Goal: Task Accomplishment & Management: Use online tool/utility

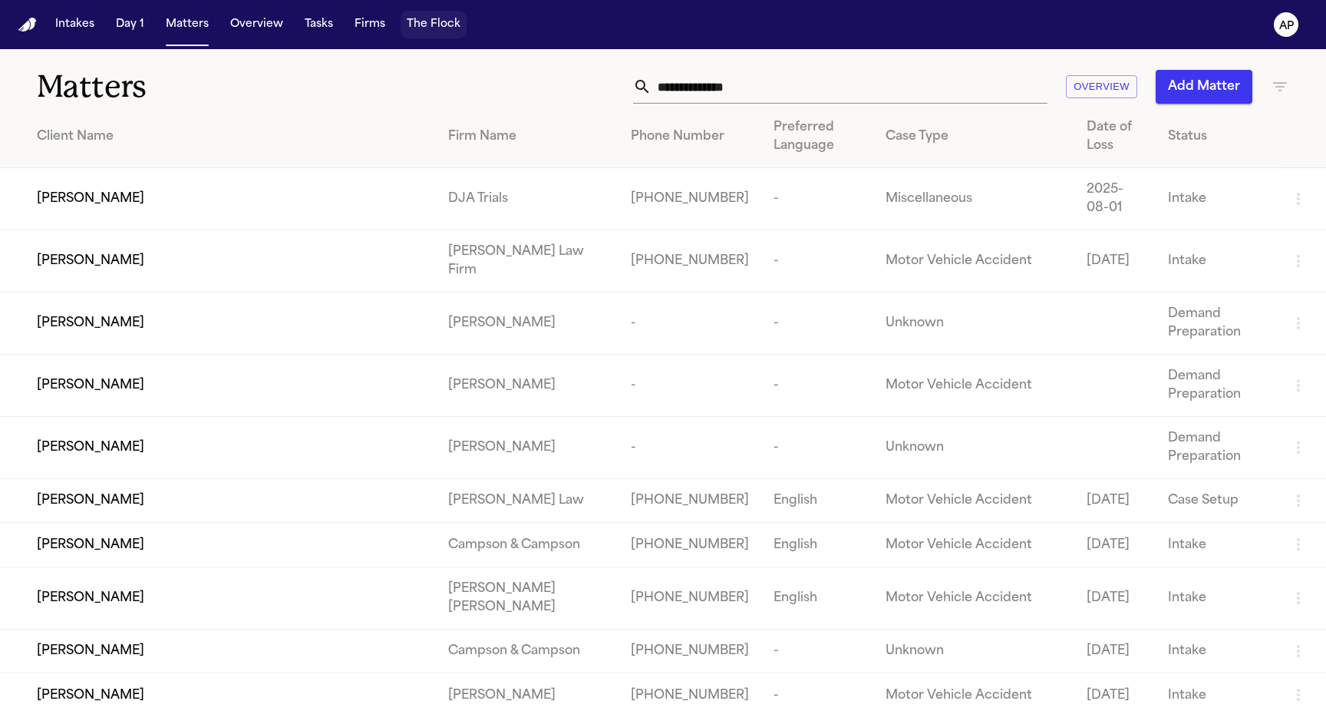
click at [434, 28] on button "The Flock" at bounding box center [434, 25] width 66 height 28
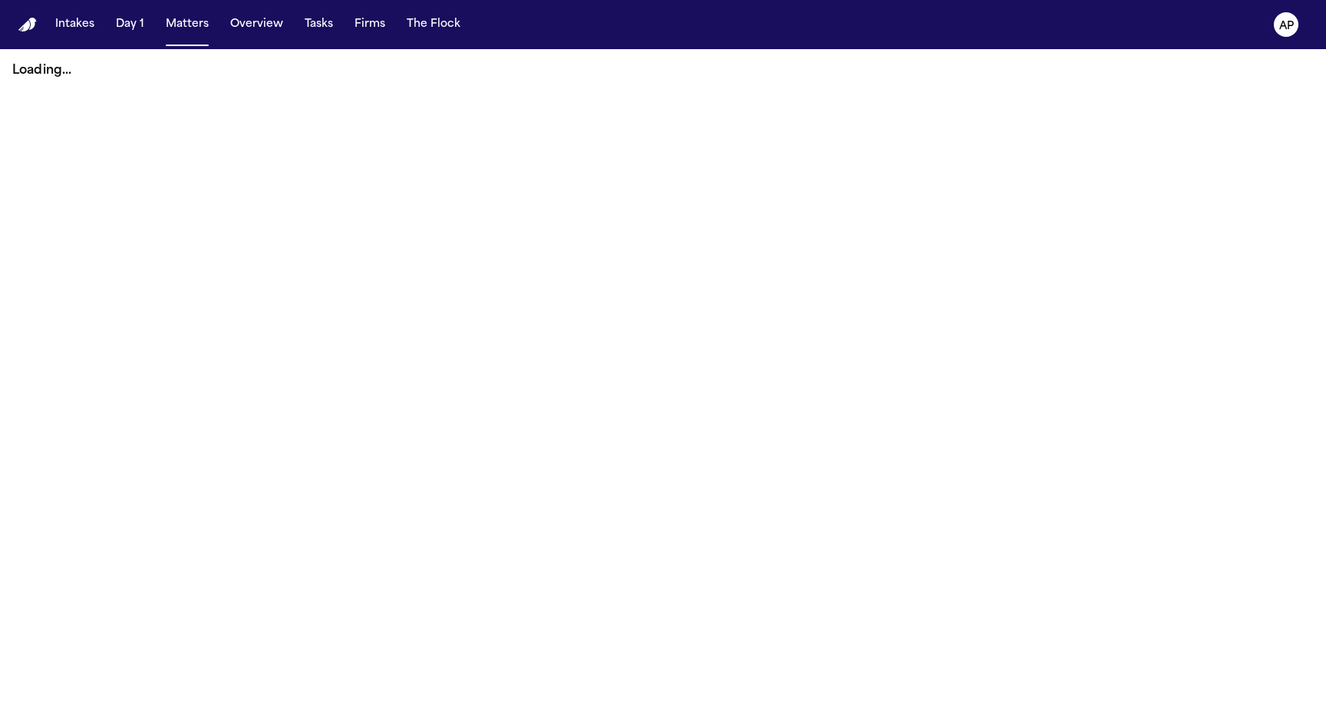
click at [399, 218] on main "Loading..." at bounding box center [663, 380] width 1326 height 662
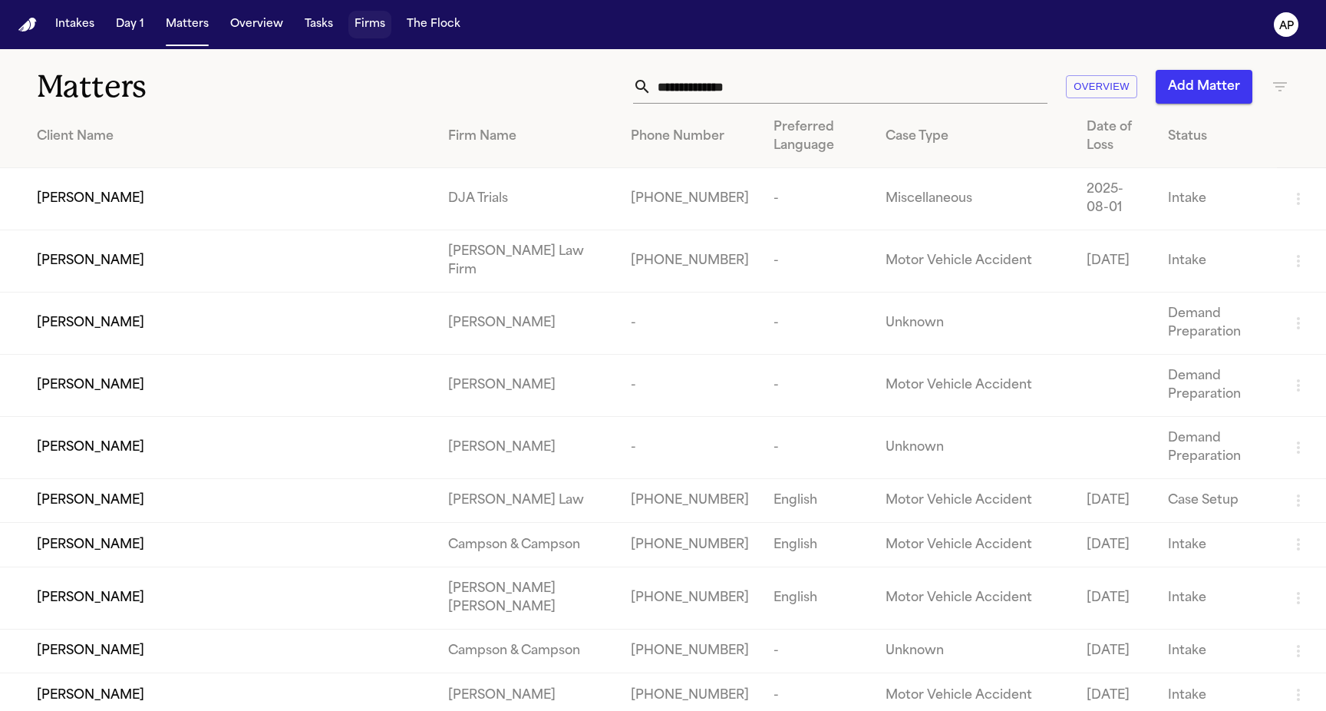
click at [381, 15] on button "Firms" at bounding box center [369, 25] width 43 height 28
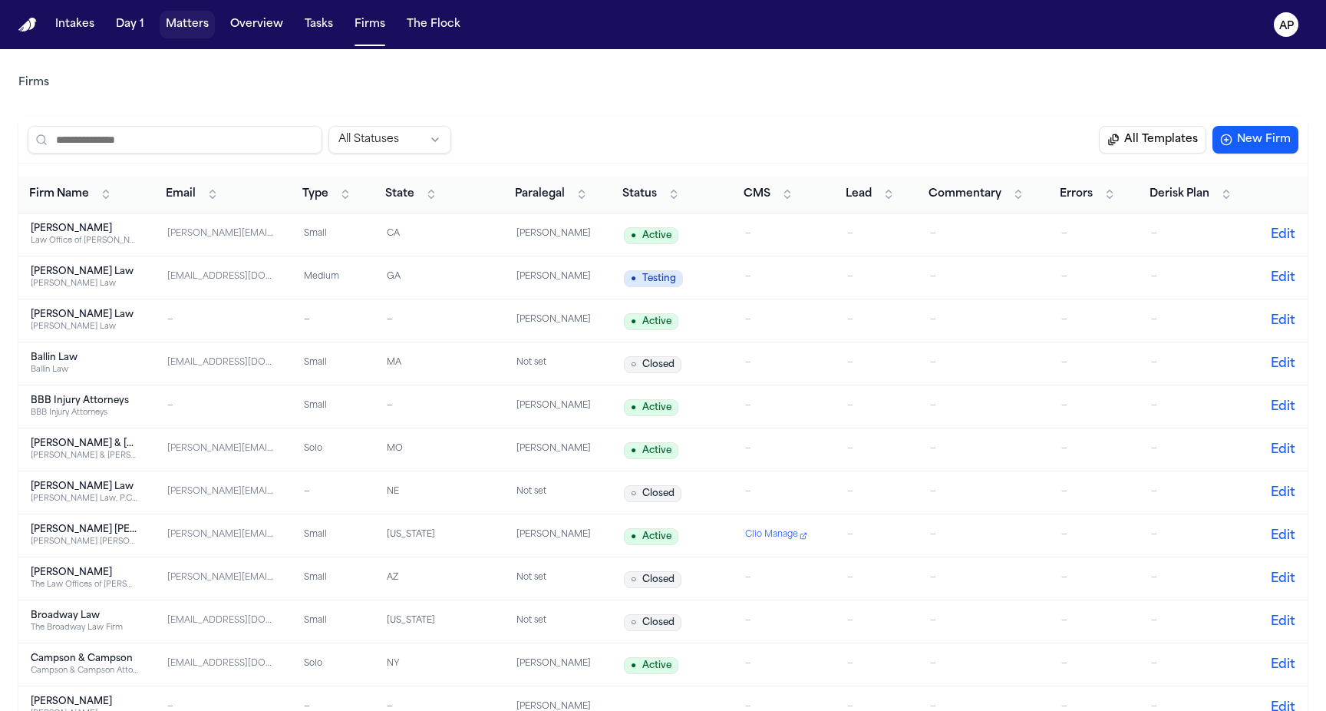
click at [177, 12] on button "Matters" at bounding box center [187, 25] width 55 height 28
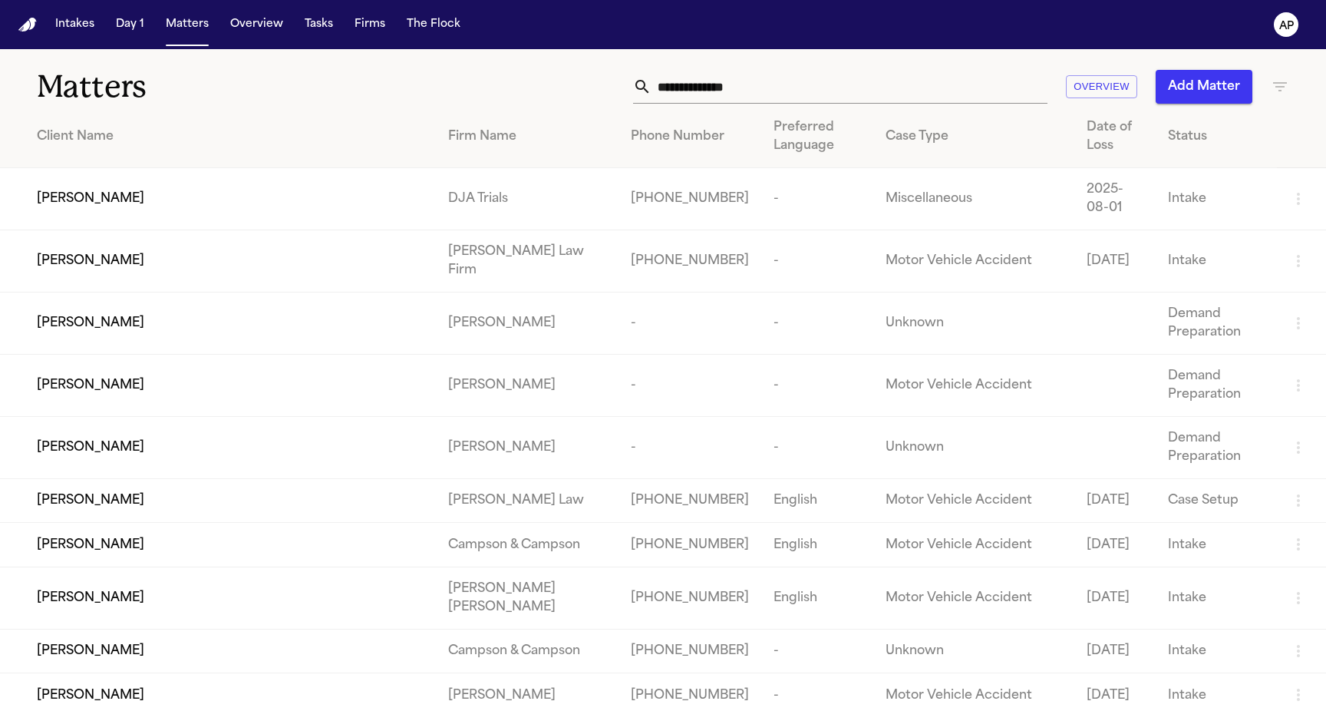
click at [68, 371] on td "[PERSON_NAME]" at bounding box center [218, 386] width 436 height 62
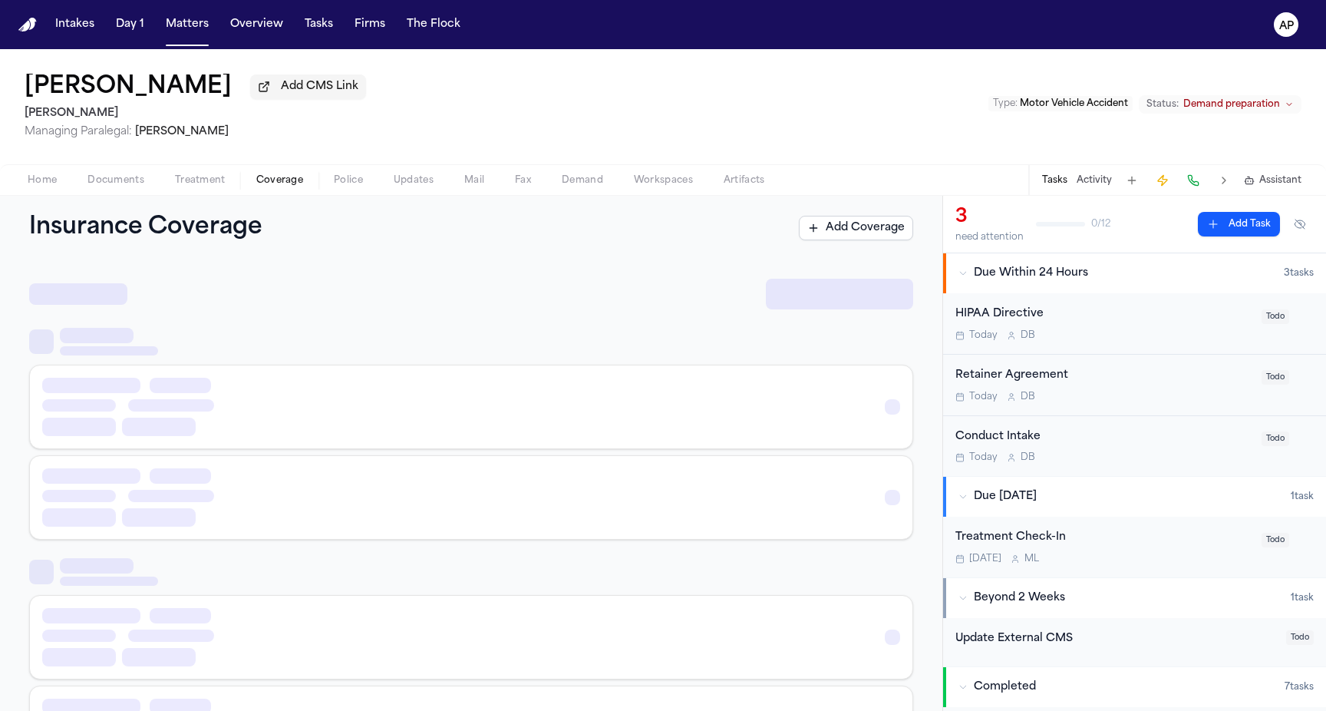
click at [276, 186] on span "Coverage" at bounding box center [279, 180] width 47 height 12
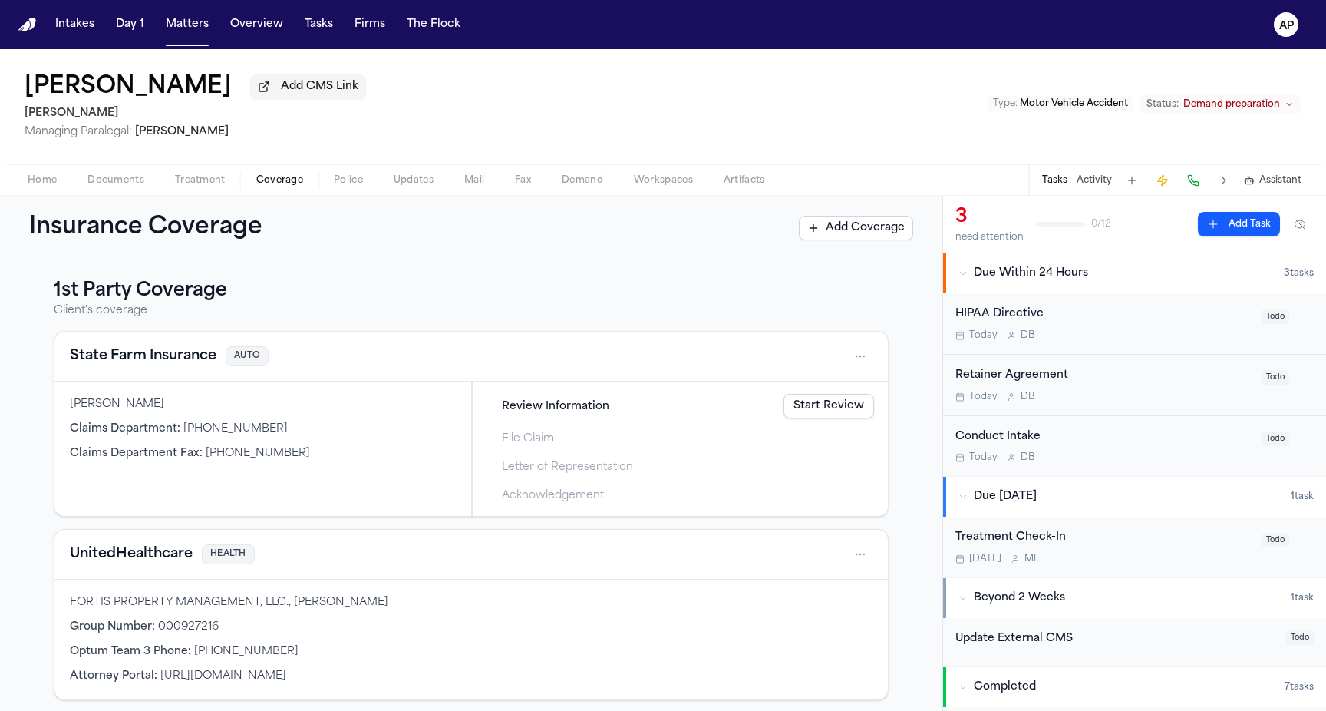
click at [562, 408] on span "Review Information" at bounding box center [555, 406] width 107 height 16
click at [843, 409] on link "Start Review" at bounding box center [829, 406] width 91 height 25
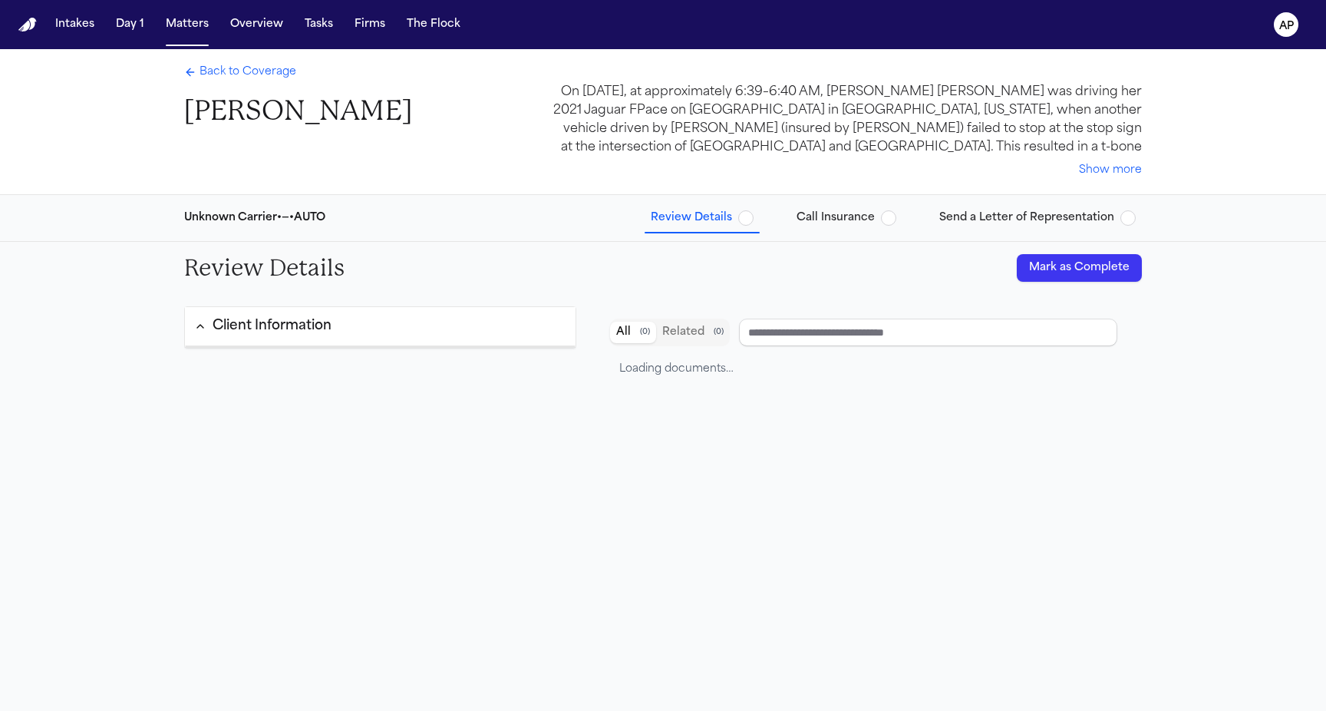
type input "**********"
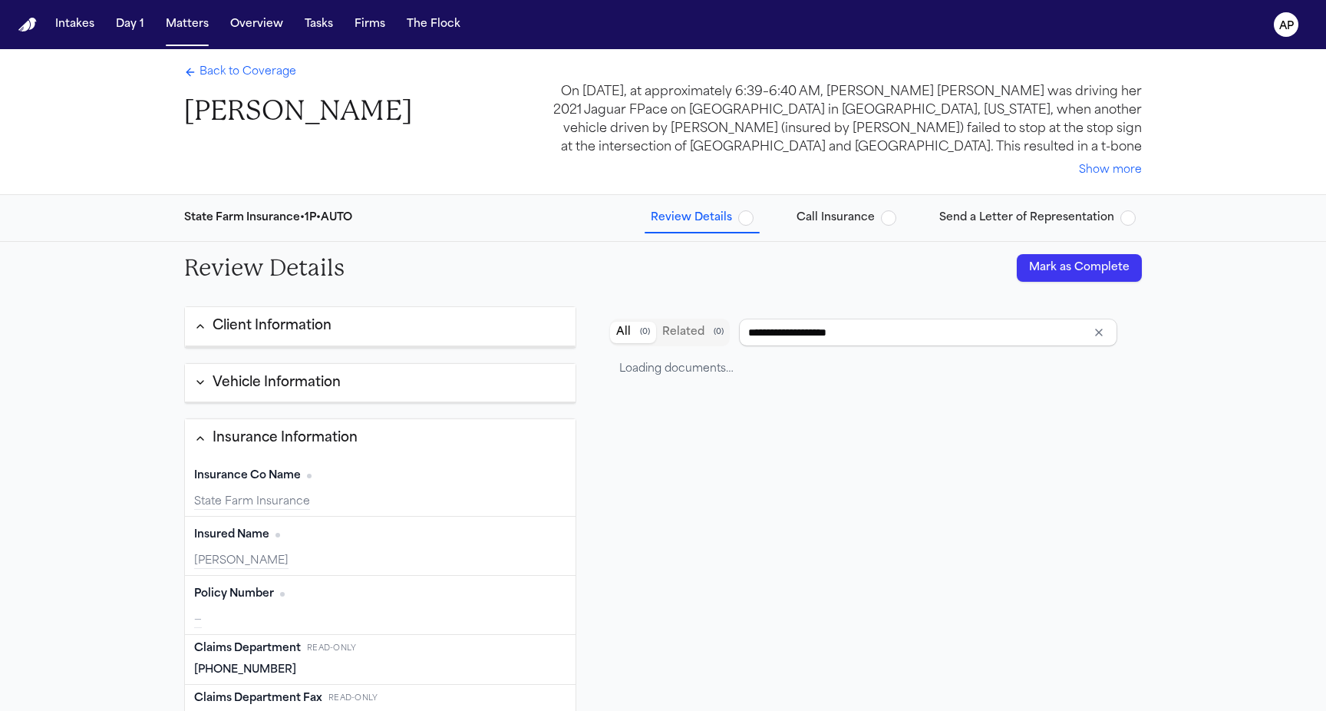
click at [979, 213] on span "Send a Letter of Representation" at bounding box center [1026, 217] width 175 height 15
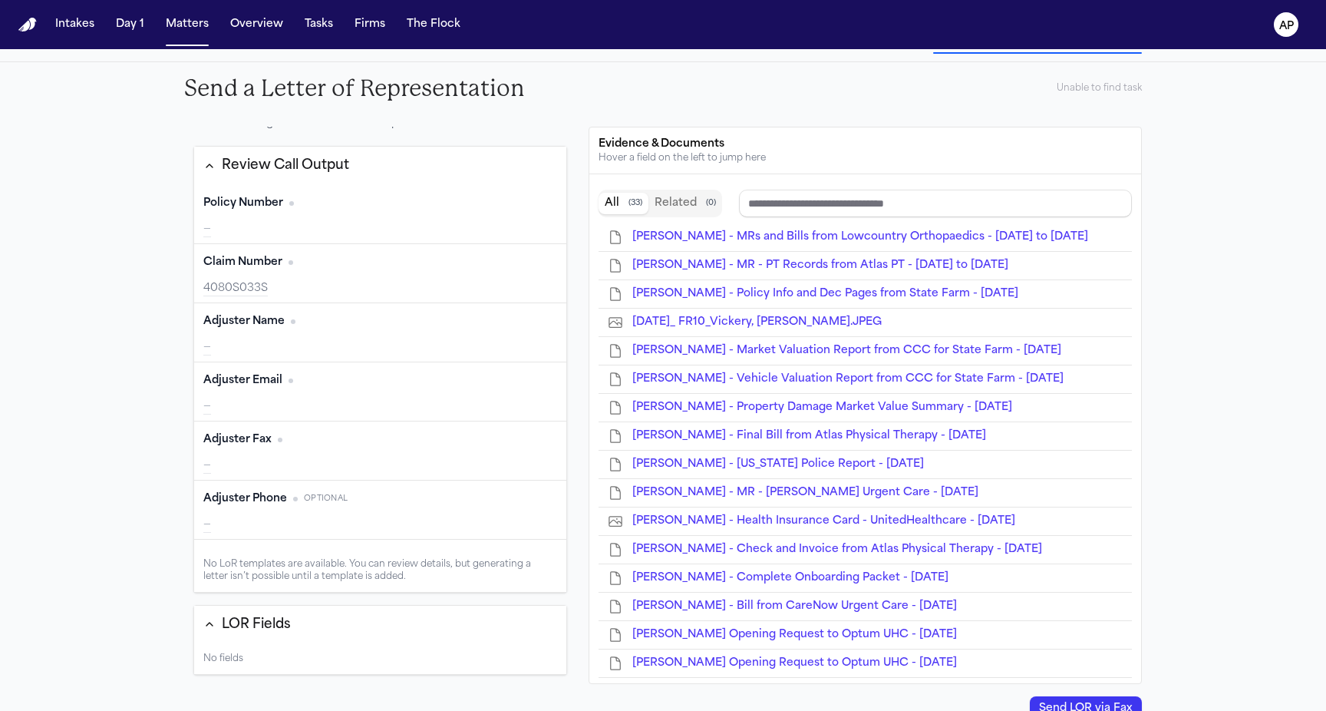
type input "*********"
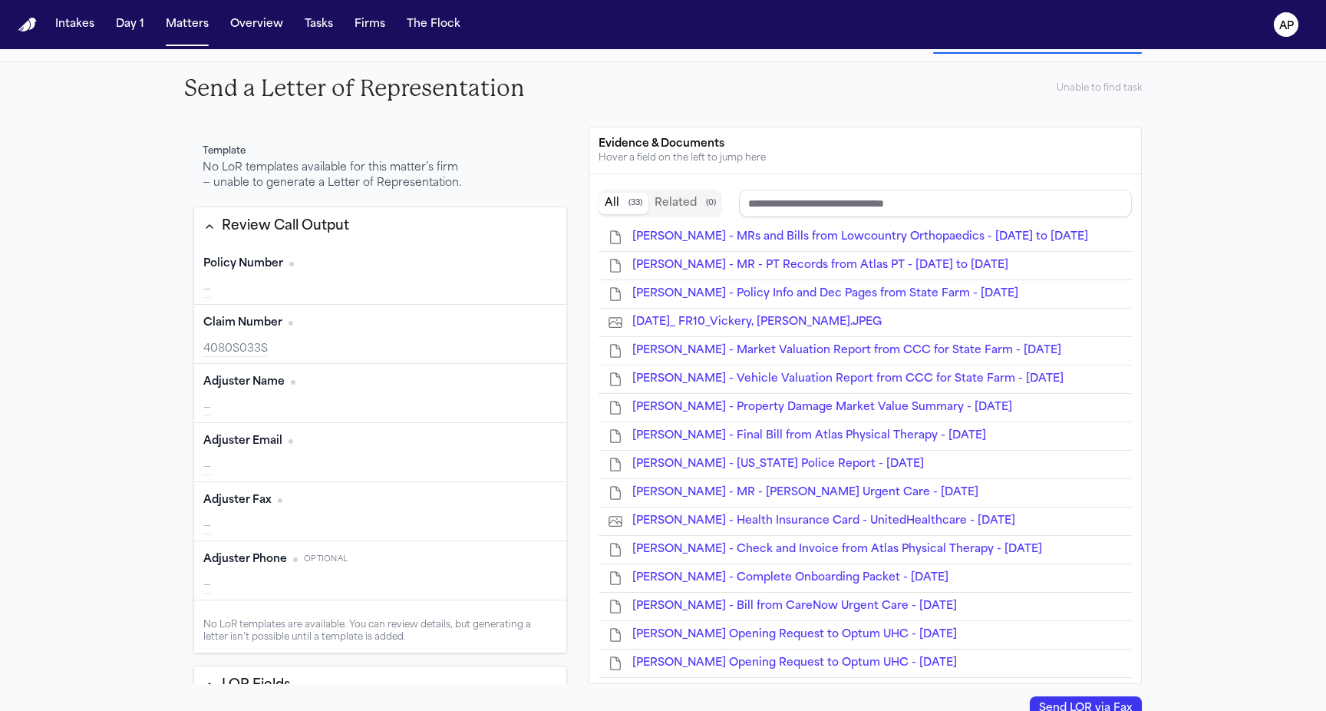
type input "*********"
click at [290, 350] on div "4080S033S" at bounding box center [380, 349] width 354 height 15
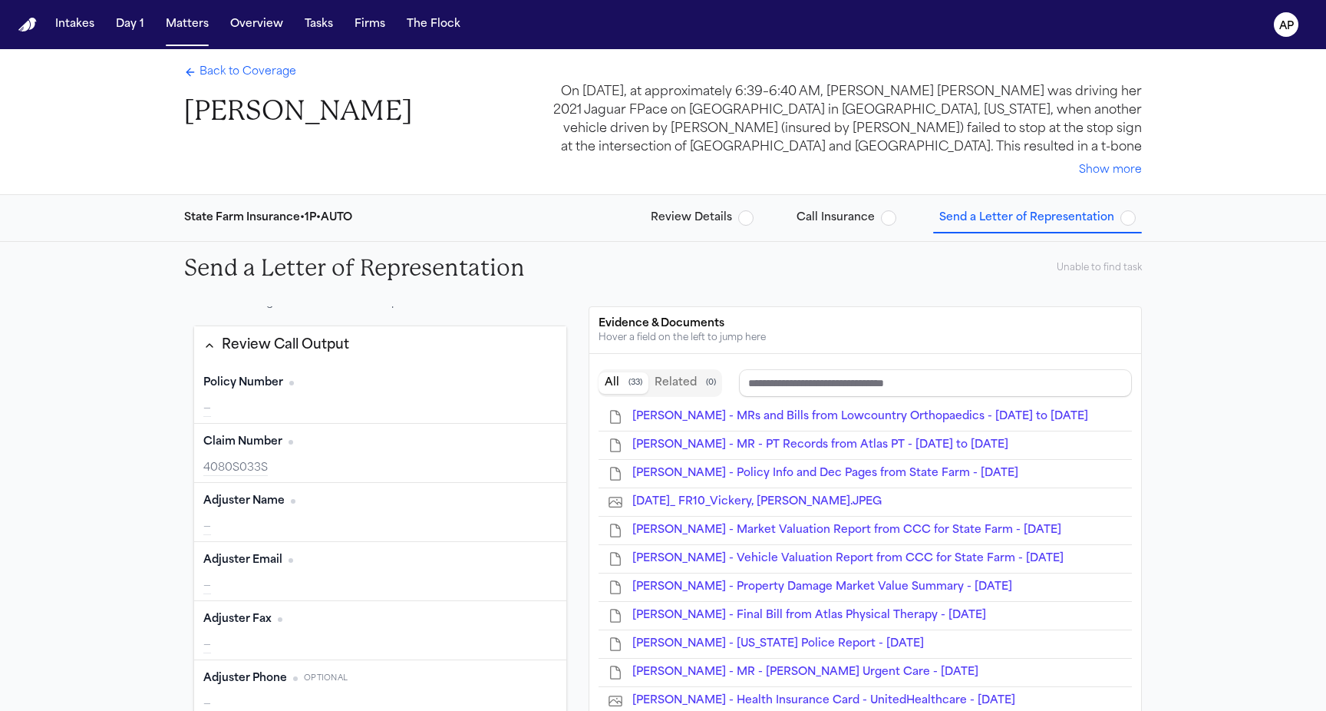
click at [231, 62] on div "Back to Coverage [PERSON_NAME] On [DATE], at approximately 6:39–6:40 AM, [PERSO…" at bounding box center [663, 121] width 982 height 145
click at [212, 79] on span "Back to Coverage" at bounding box center [248, 71] width 97 height 15
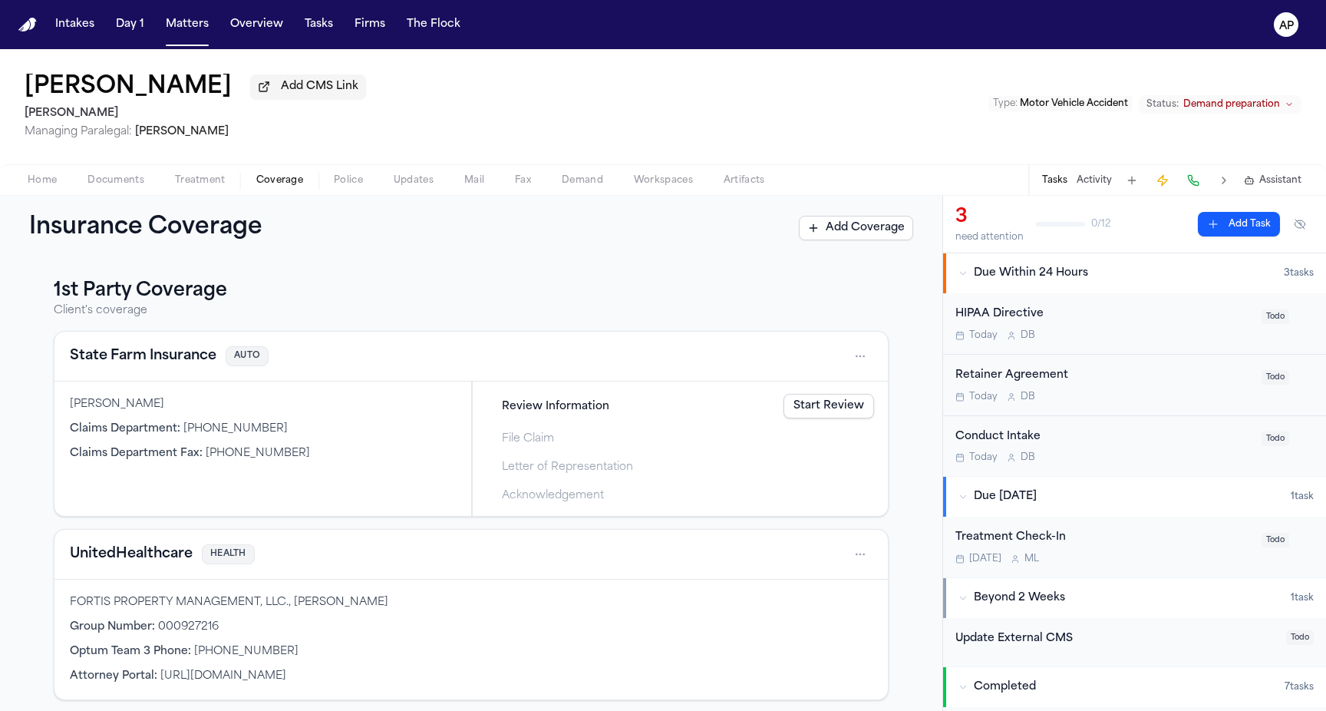
click at [171, 41] on nav "Intakes Day 1 Matters Overview Tasks Firms The Flock AP" at bounding box center [663, 24] width 1326 height 49
click at [173, 26] on button "Matters" at bounding box center [187, 25] width 55 height 28
click at [824, 412] on link "Start Review" at bounding box center [829, 406] width 91 height 25
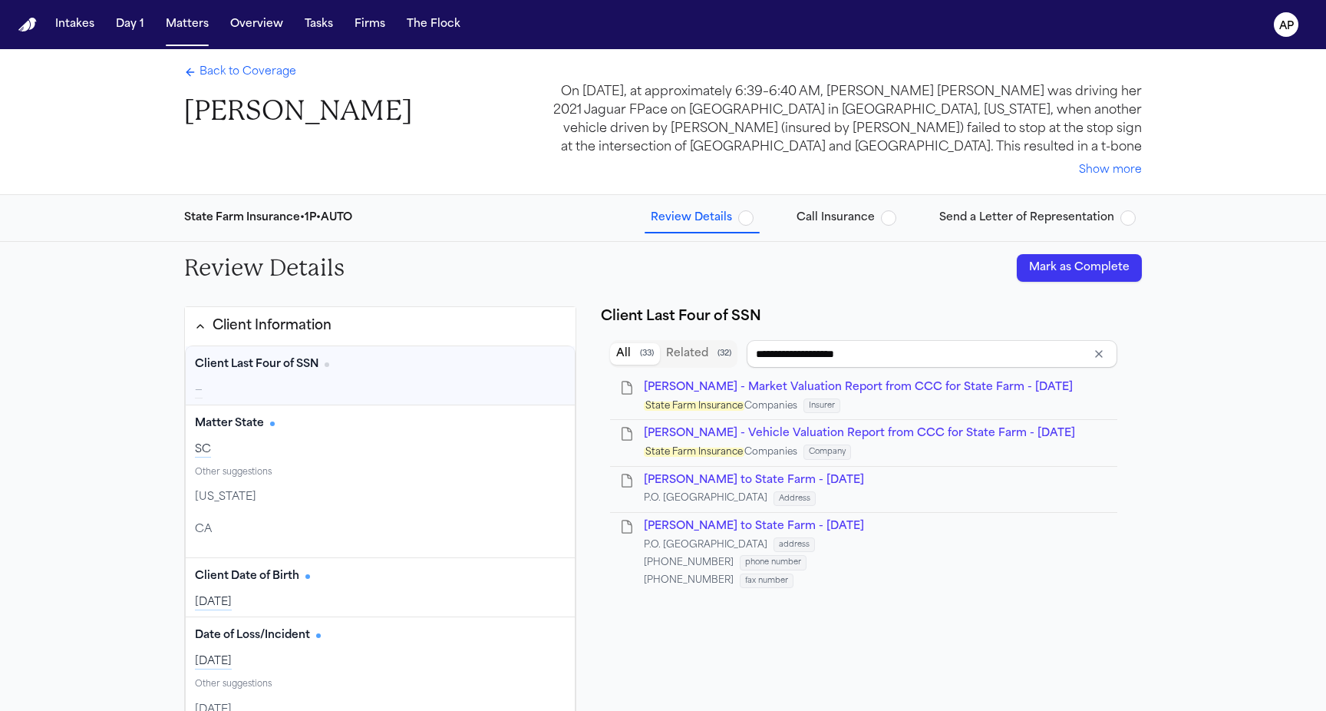
click at [200, 321] on icon "button" at bounding box center [200, 326] width 12 height 12
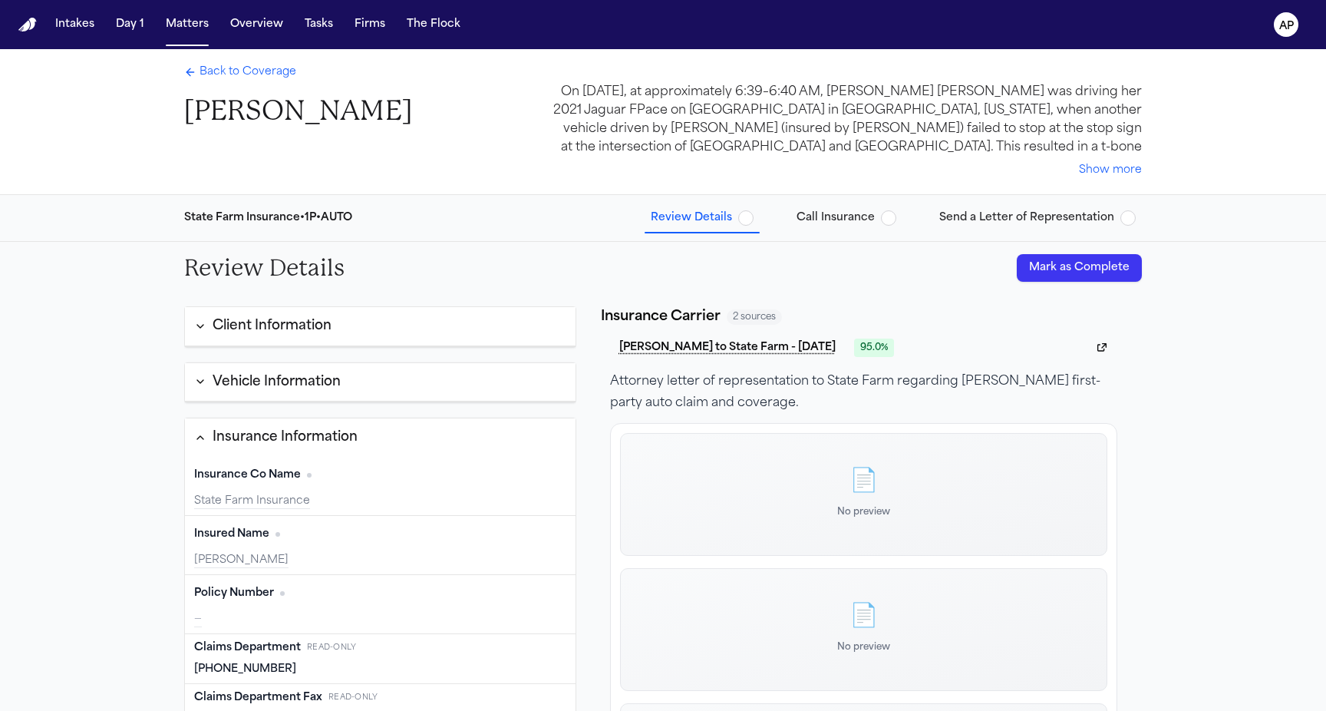
click at [985, 202] on div "State Farm Insurance • 1P • AUTO Review Details Call Insurance Send a Letter of…" at bounding box center [663, 218] width 982 height 46
click at [985, 220] on span "Send a Letter of Representation" at bounding box center [1026, 217] width 175 height 15
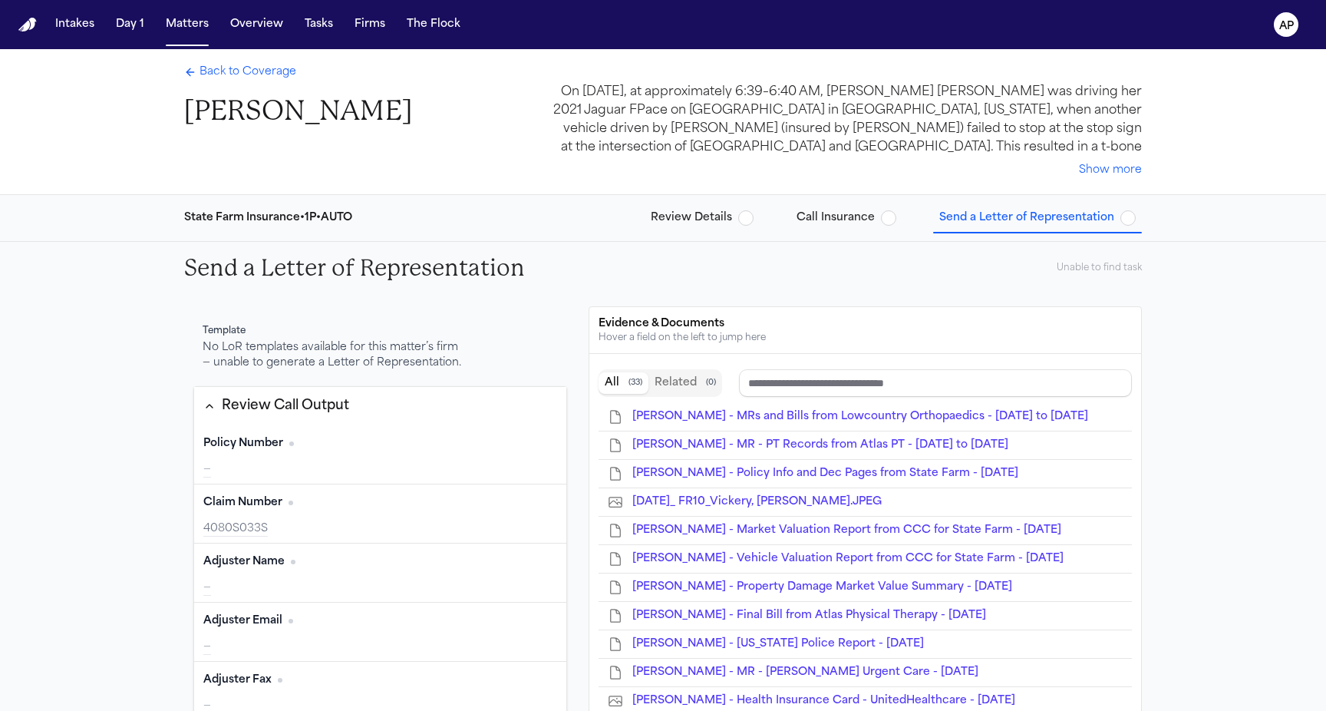
scroll to position [61, 0]
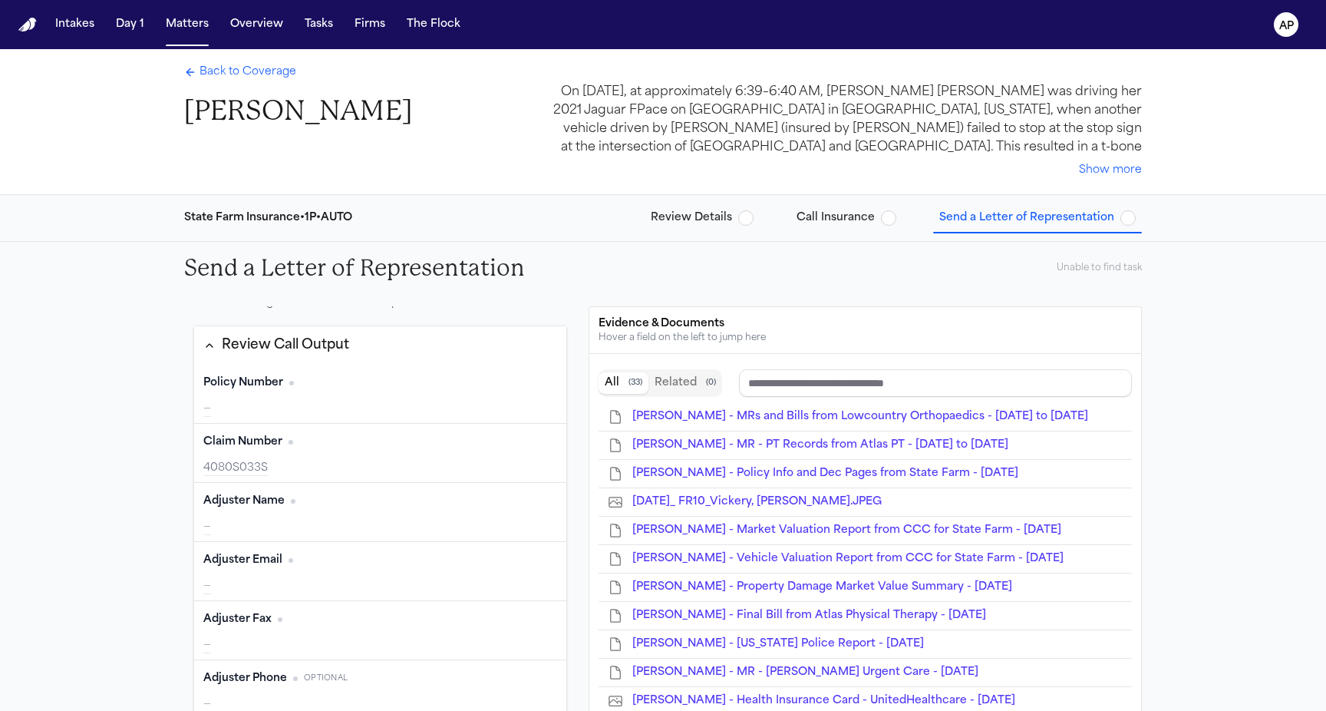
type input "*********"
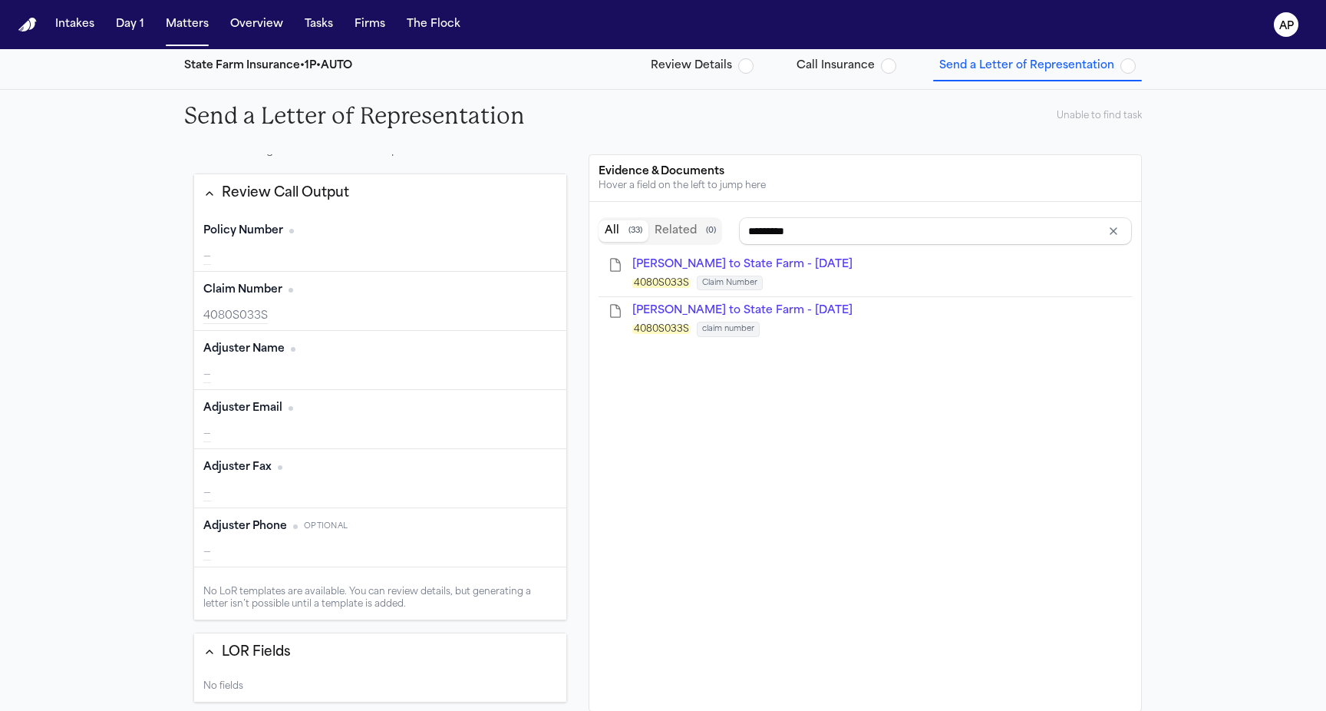
scroll to position [299, 0]
